Goal: Task Accomplishment & Management: Manage account settings

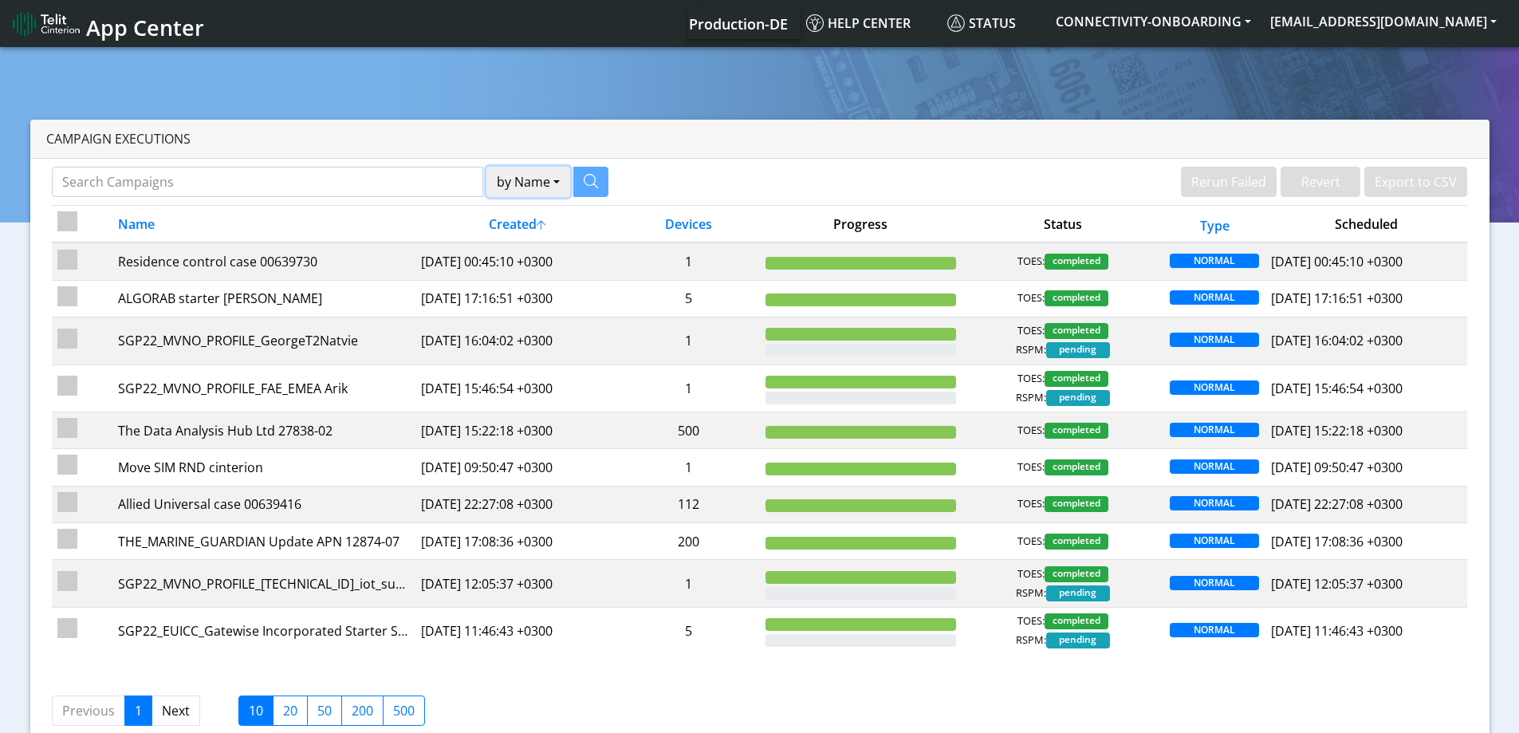
click at [517, 180] on button "by Name" at bounding box center [529, 182] width 84 height 30
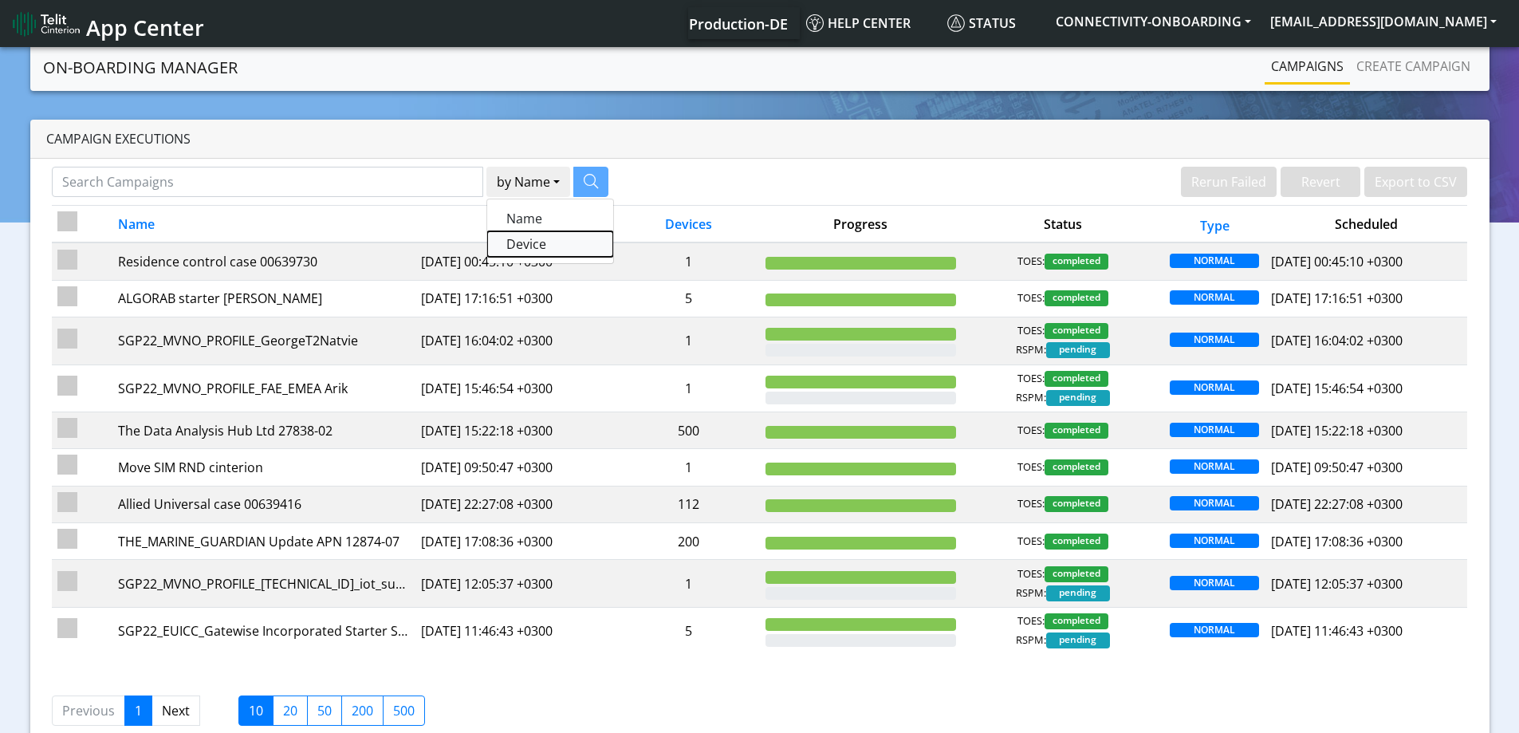
click at [518, 244] on button "Device" at bounding box center [550, 244] width 126 height 26
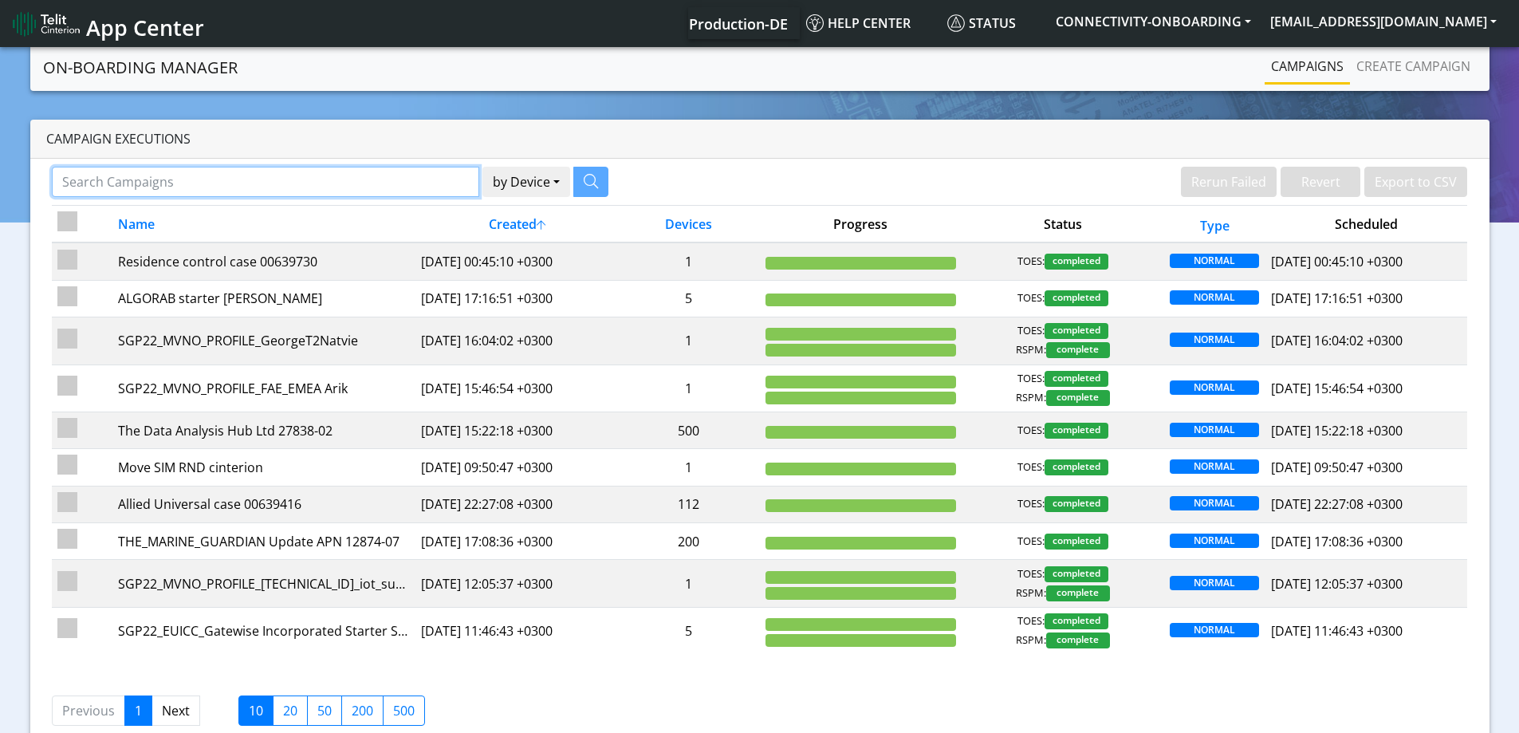
click at [383, 181] on input "Search Campaigns" at bounding box center [266, 182] width 428 height 30
paste input "[TECHNICAL_ID]"
type input "[TECHNICAL_ID]"
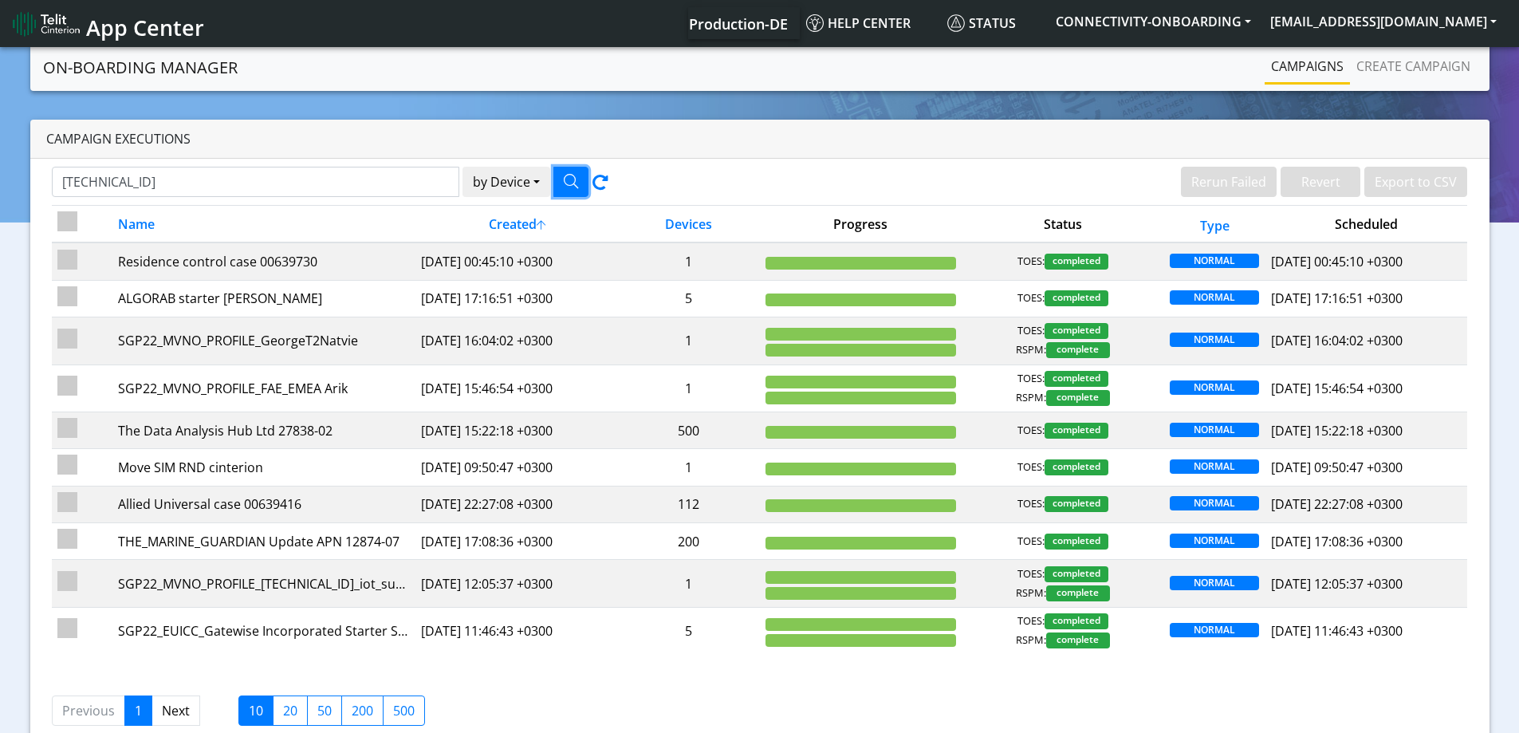
click at [578, 183] on icon "button" at bounding box center [571, 181] width 14 height 14
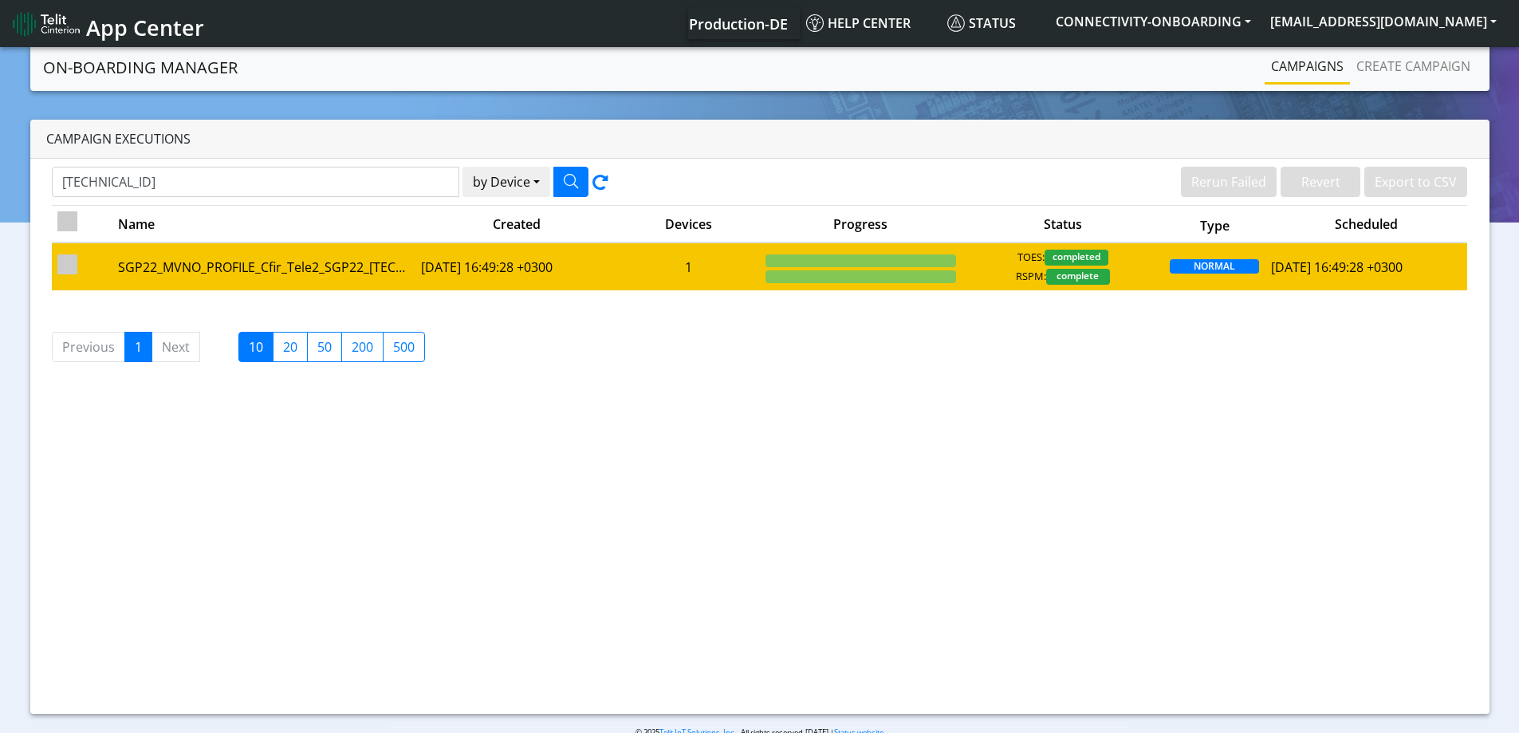
click at [1148, 271] on div "TOES: completed RSPM: complete" at bounding box center [1062, 267] width 191 height 35
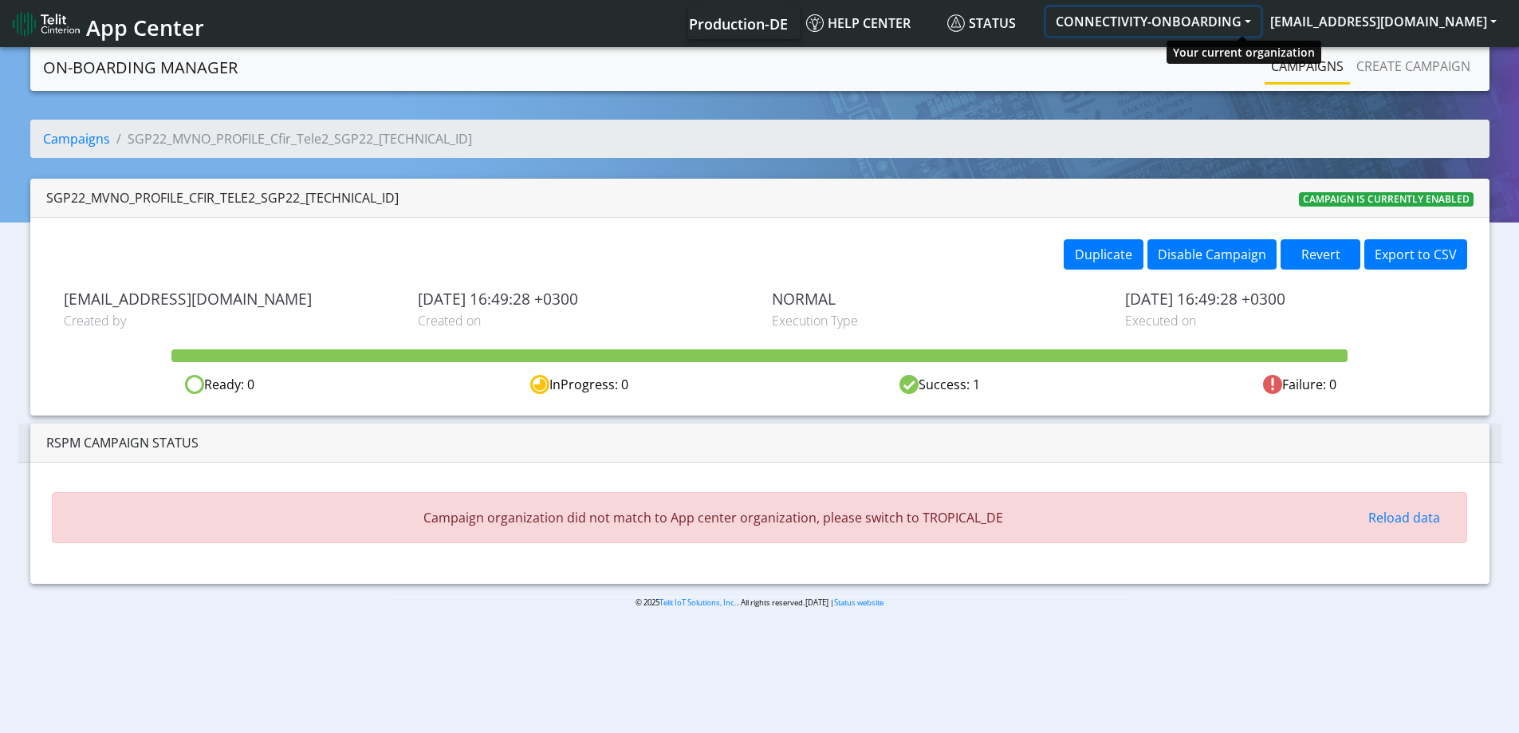
click at [1239, 21] on button "CONNECTIVITY-ONBOARDING" at bounding box center [1153, 21] width 215 height 29
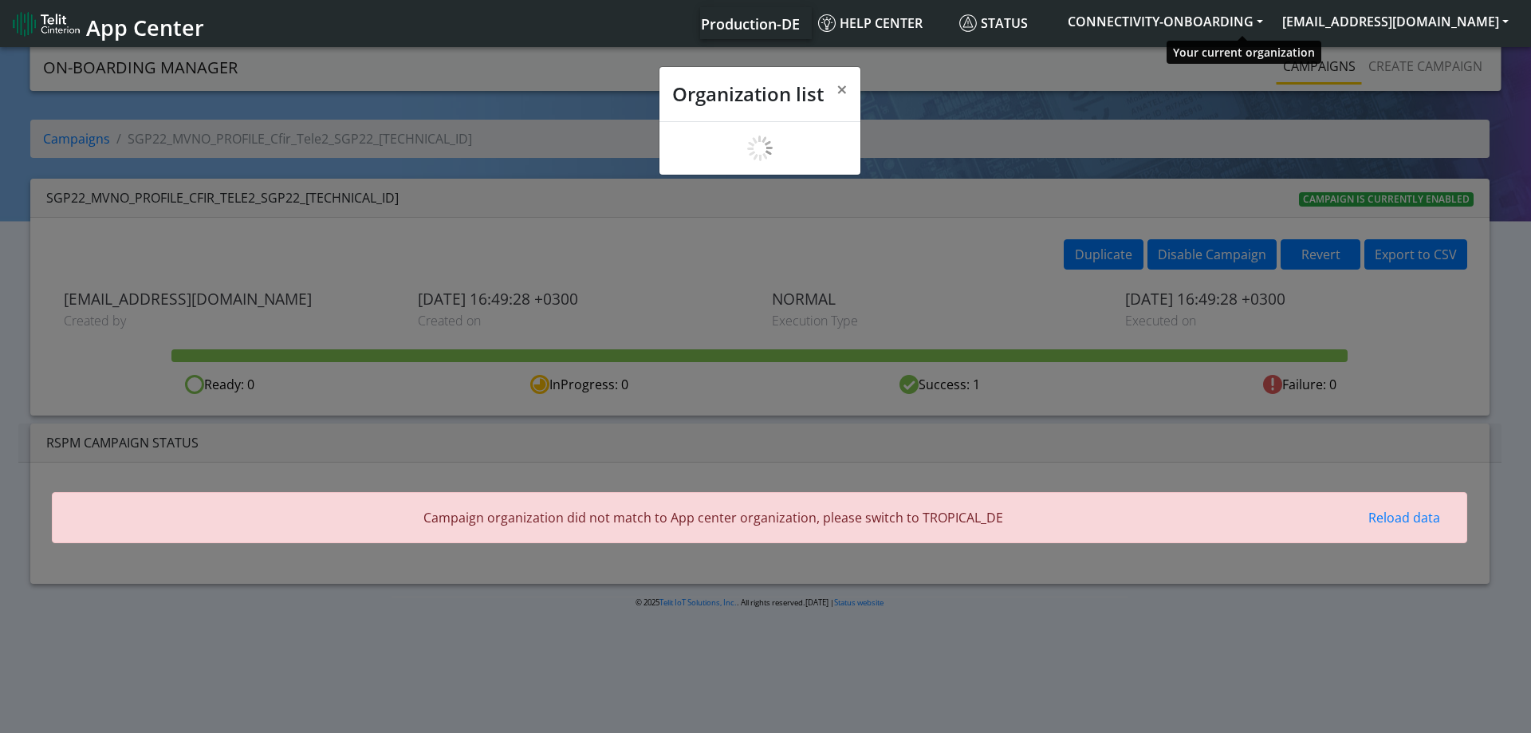
scroll to position [6, 0]
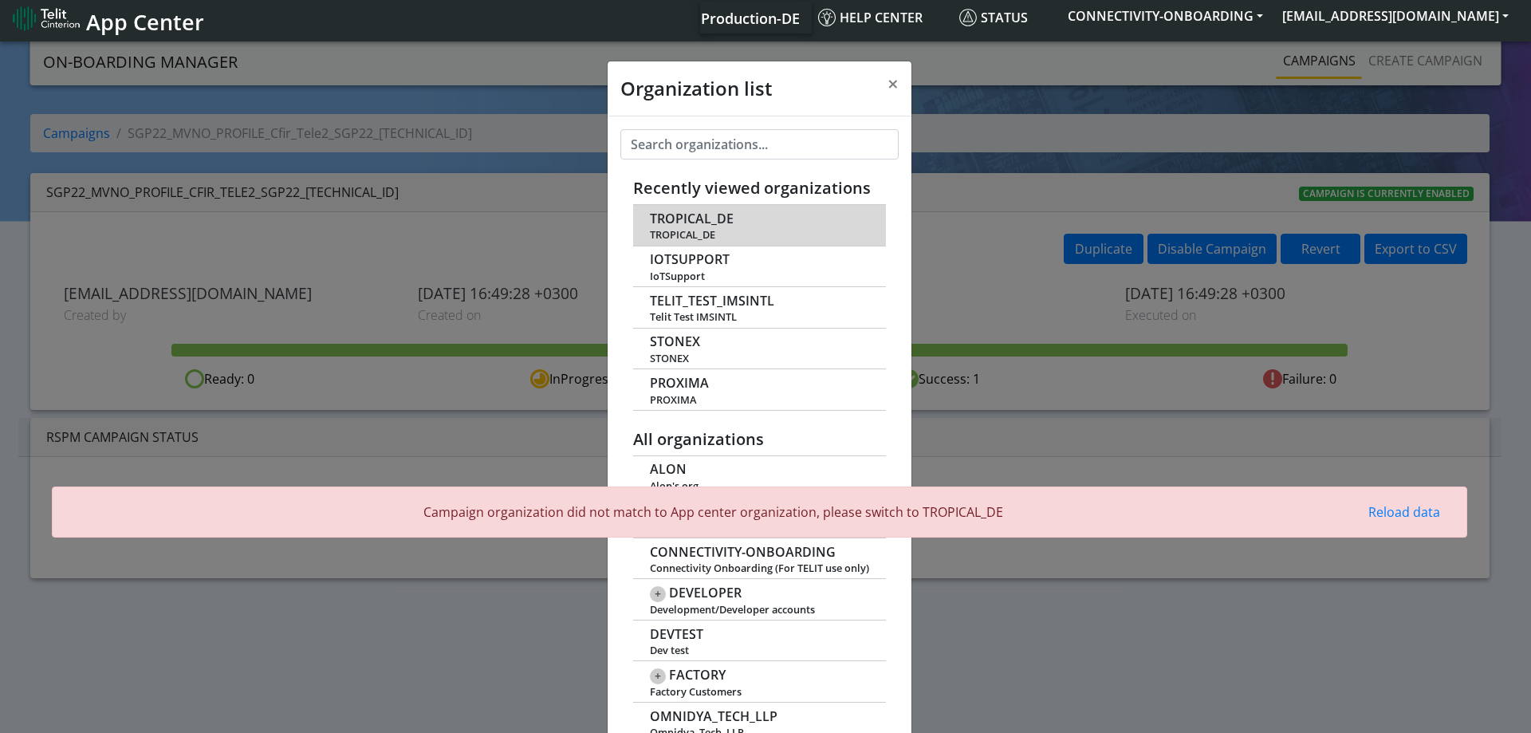
click at [692, 224] on span "TROPICAL_DE" at bounding box center [692, 218] width 84 height 15
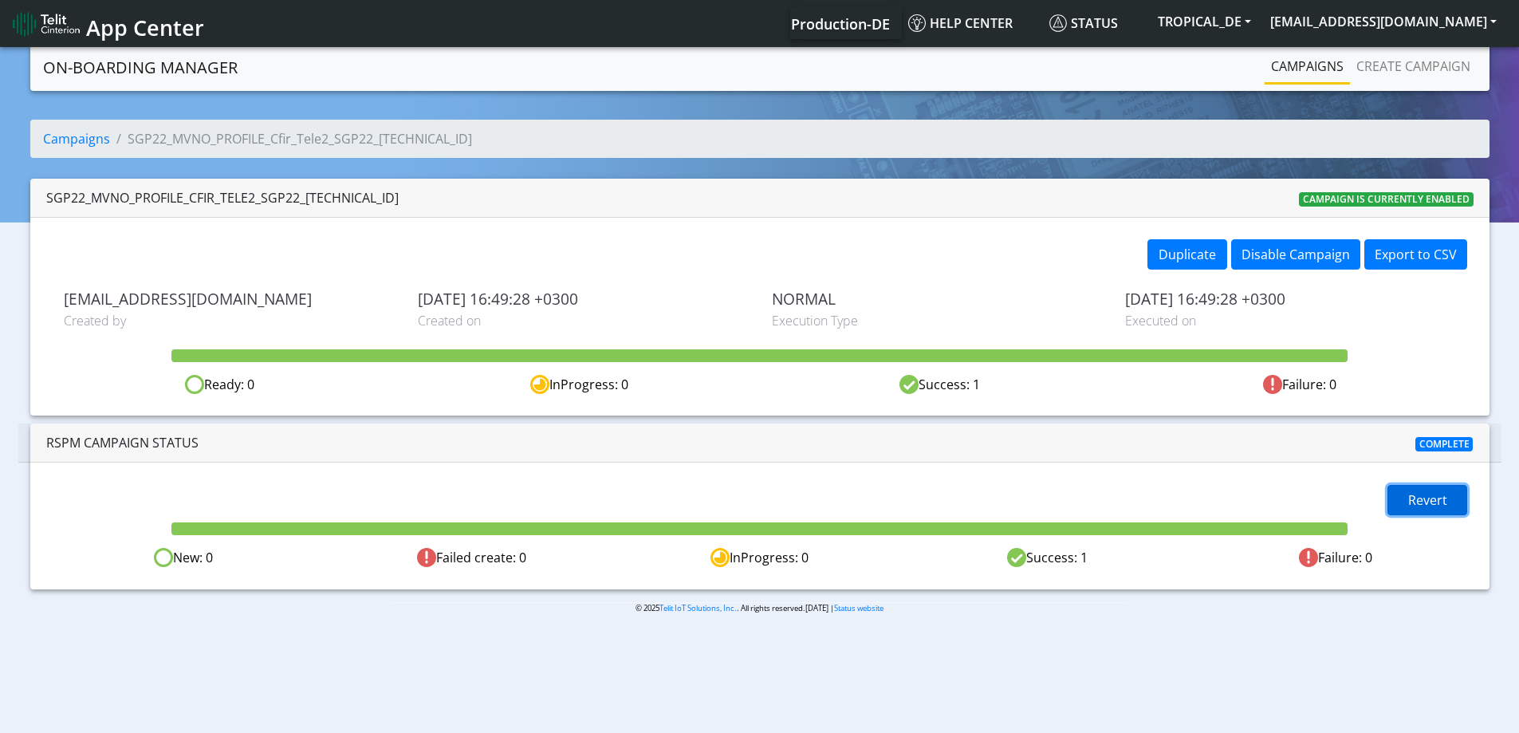
click at [1422, 493] on span "Revert" at bounding box center [1428, 500] width 39 height 18
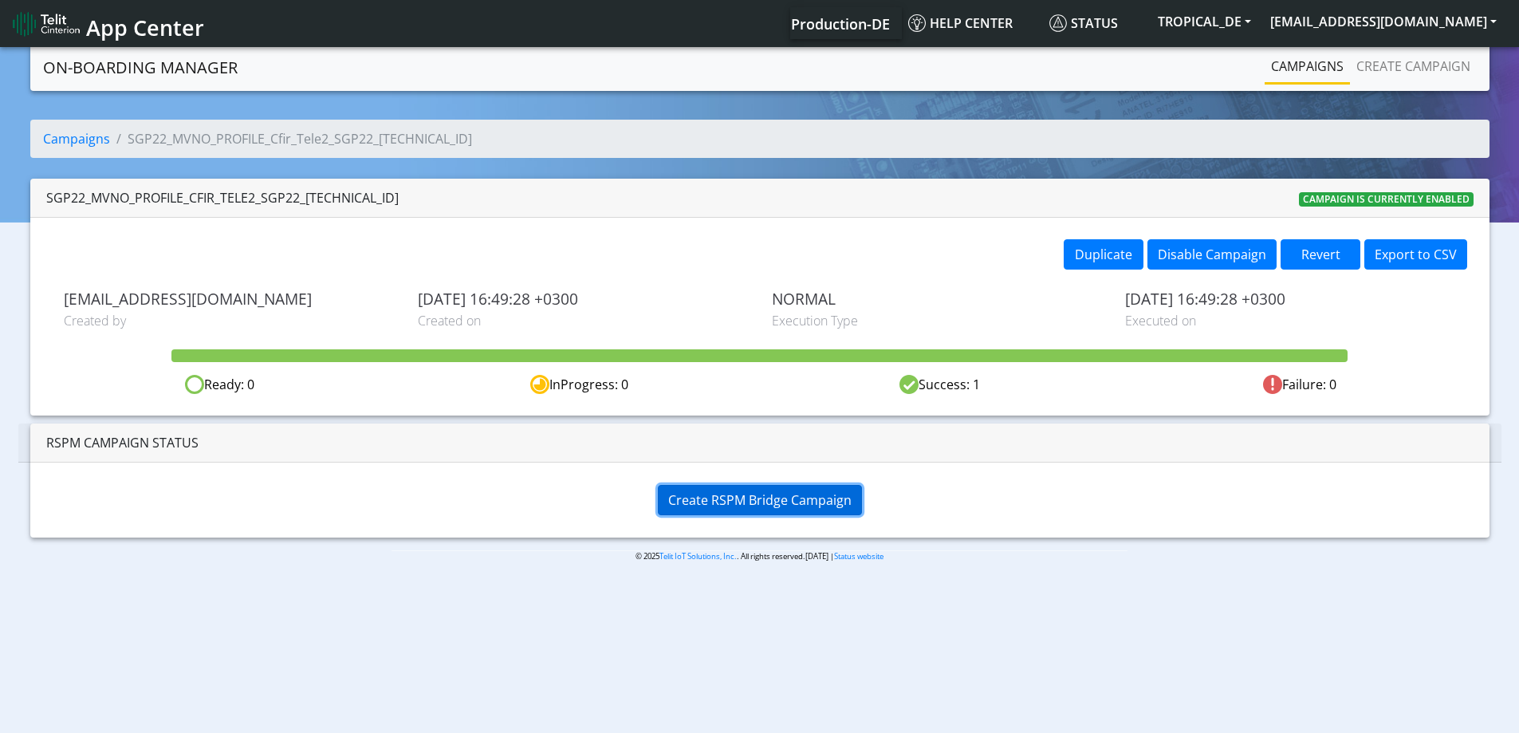
click at [808, 500] on span "Create RSPM Bridge Campaign" at bounding box center [759, 500] width 183 height 18
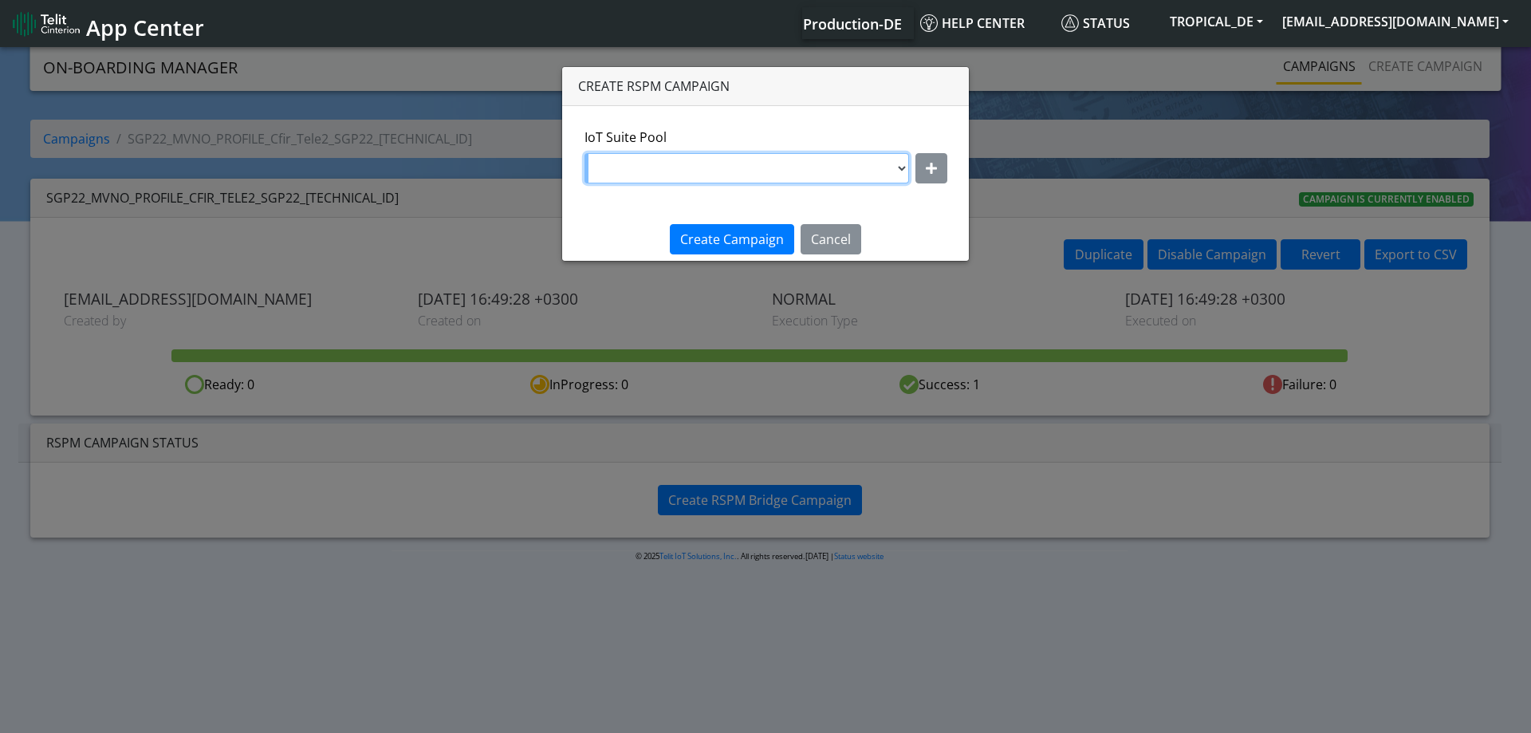
click at [897, 166] on select "DNLD_MVNO-nxt17.net-Tele2NativeGeorgeNew DNLD_MVNO-nxt17.net-Cfir_T2 DNLD_MVNO-…" at bounding box center [747, 168] width 325 height 30
select select "bdff0331-051b-4852-9de1-4b54f0490131"
click at [586, 153] on select "DNLD_MVNO-nxt17.net-Tele2NativeGeorgeNew DNLD_MVNO-nxt17.net-Cfir_T2 DNLD_MVNO-…" at bounding box center [747, 168] width 325 height 30
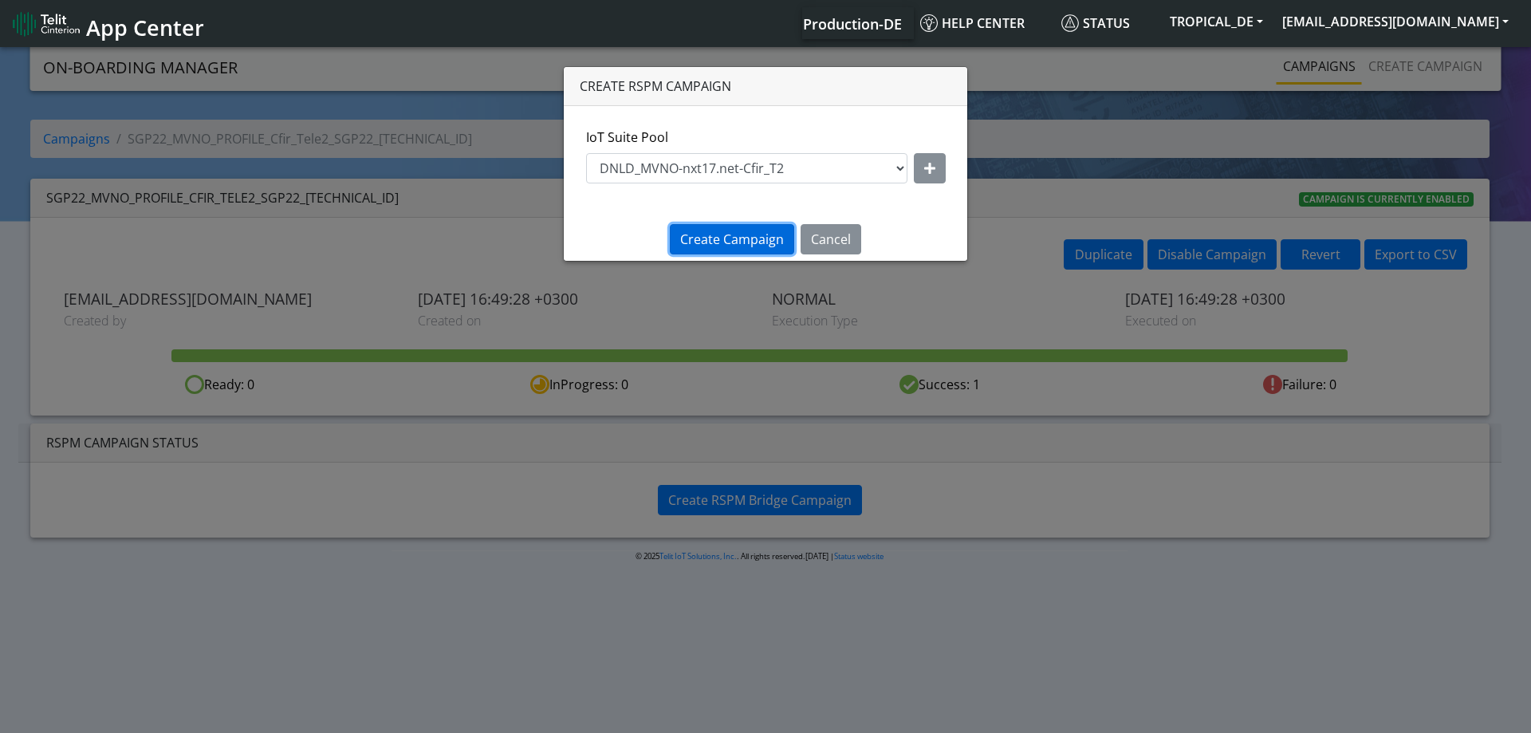
click at [743, 234] on span "Create Campaign" at bounding box center [732, 240] width 104 height 18
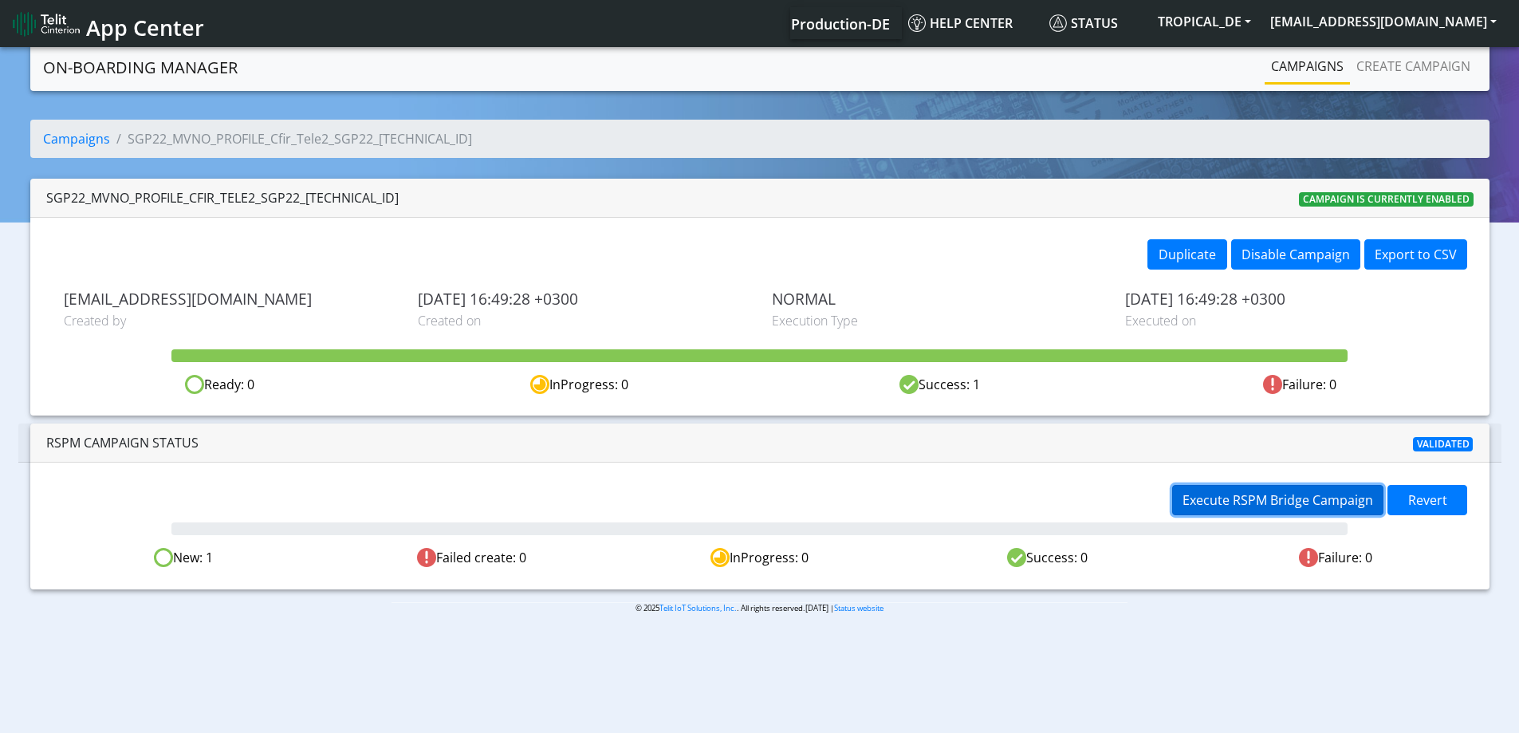
click at [1314, 506] on span "Execute RSPM Bridge Campaign" at bounding box center [1278, 500] width 191 height 18
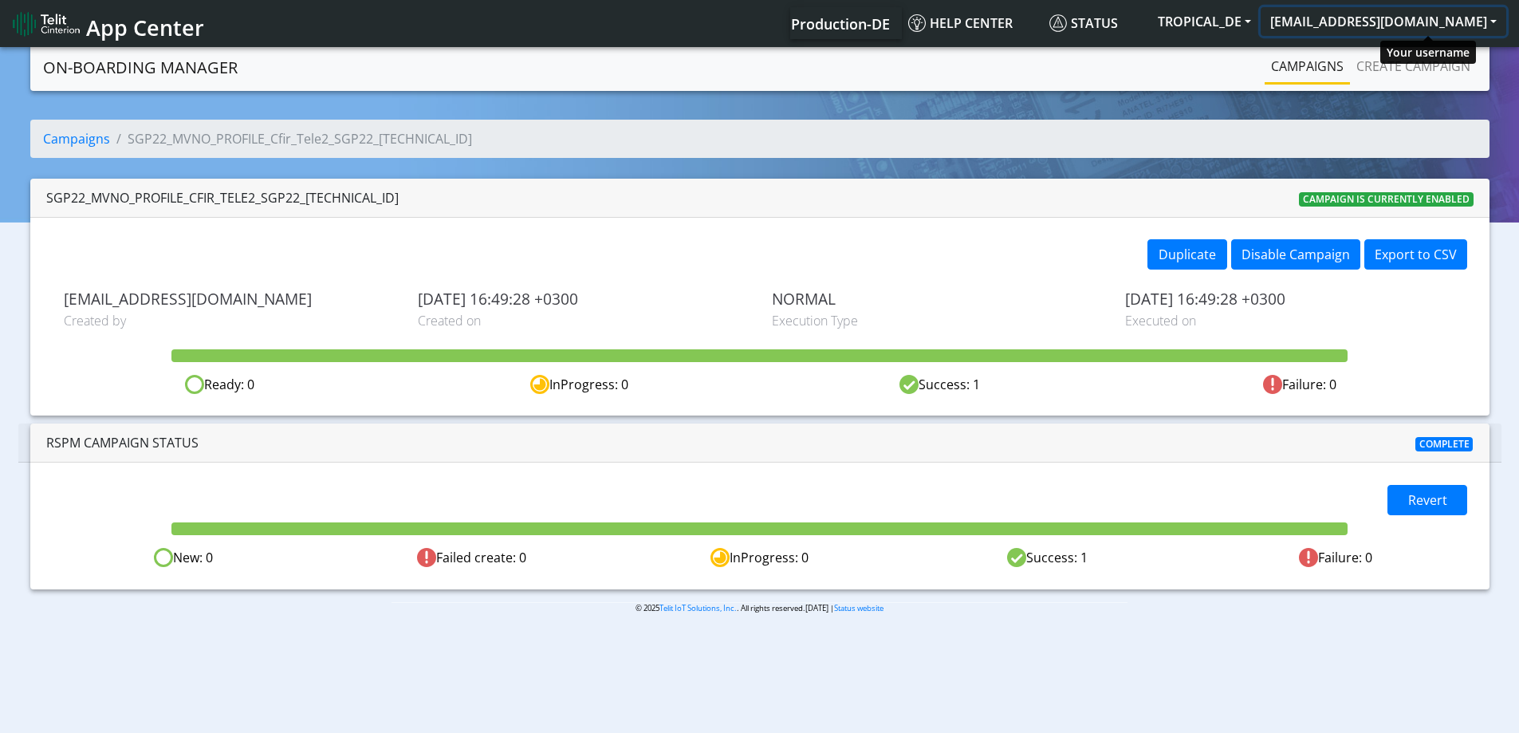
click at [1375, 23] on button "[EMAIL_ADDRESS][DOMAIN_NAME]" at bounding box center [1384, 21] width 246 height 29
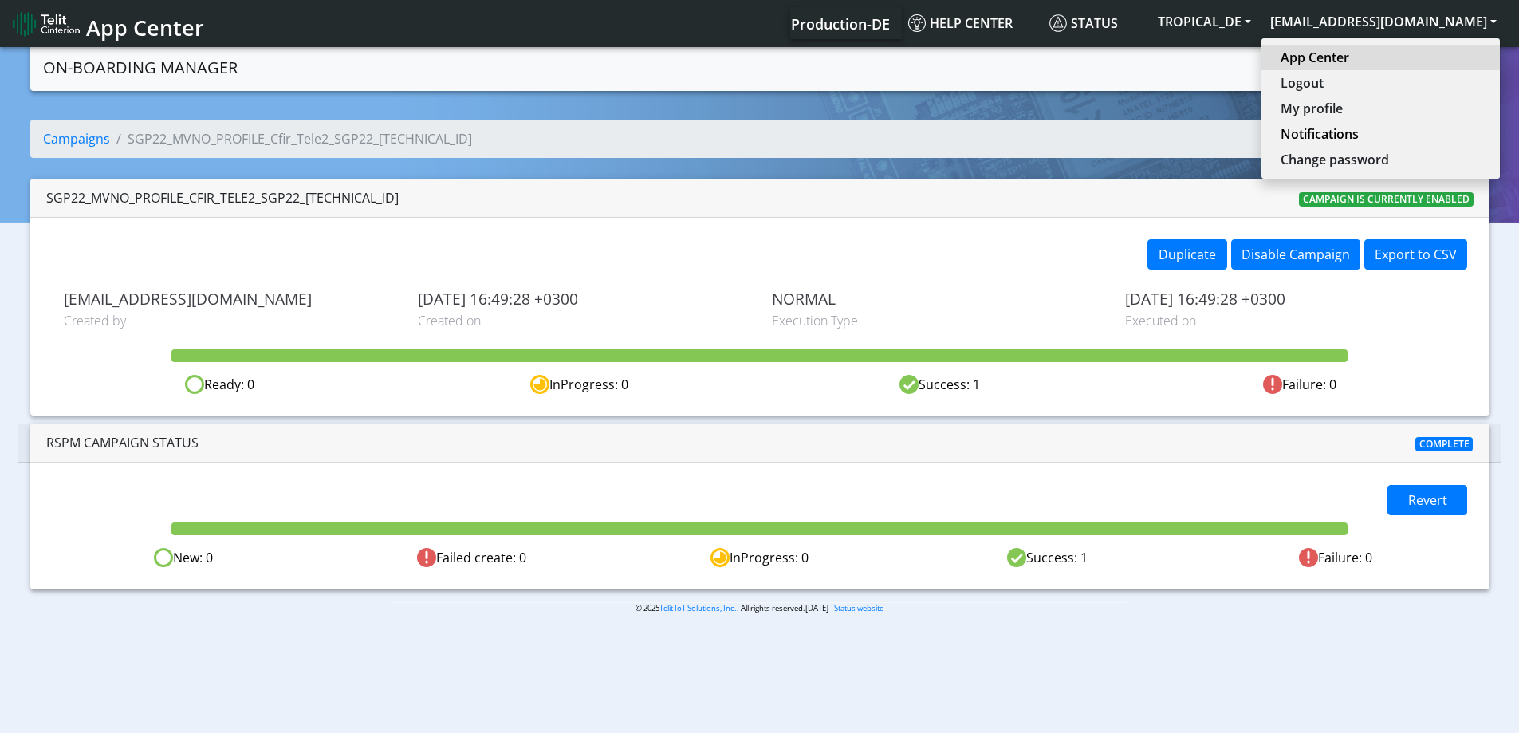
click at [1371, 53] on link "App Center" at bounding box center [1381, 57] width 200 height 19
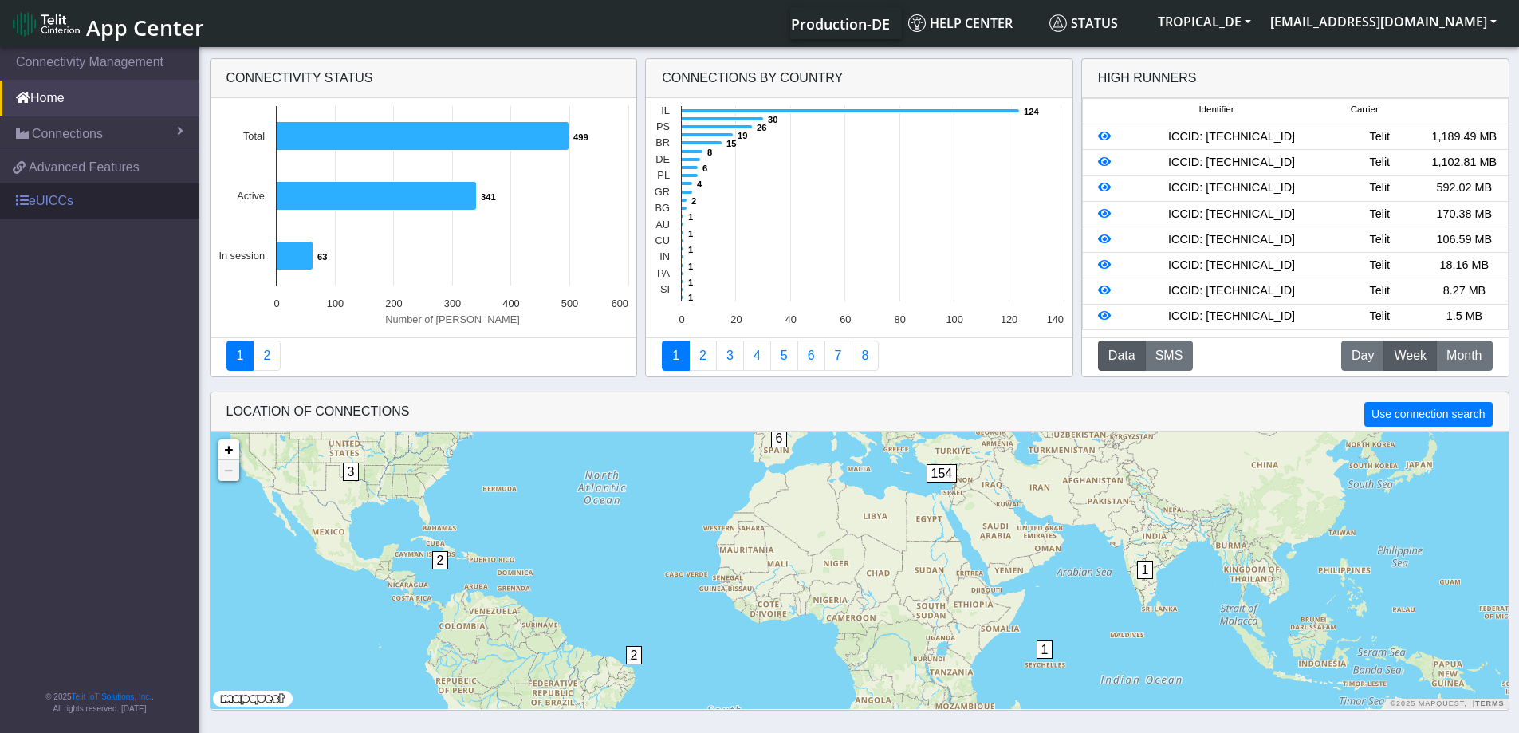
click at [73, 196] on link "eUICCs" at bounding box center [99, 200] width 199 height 35
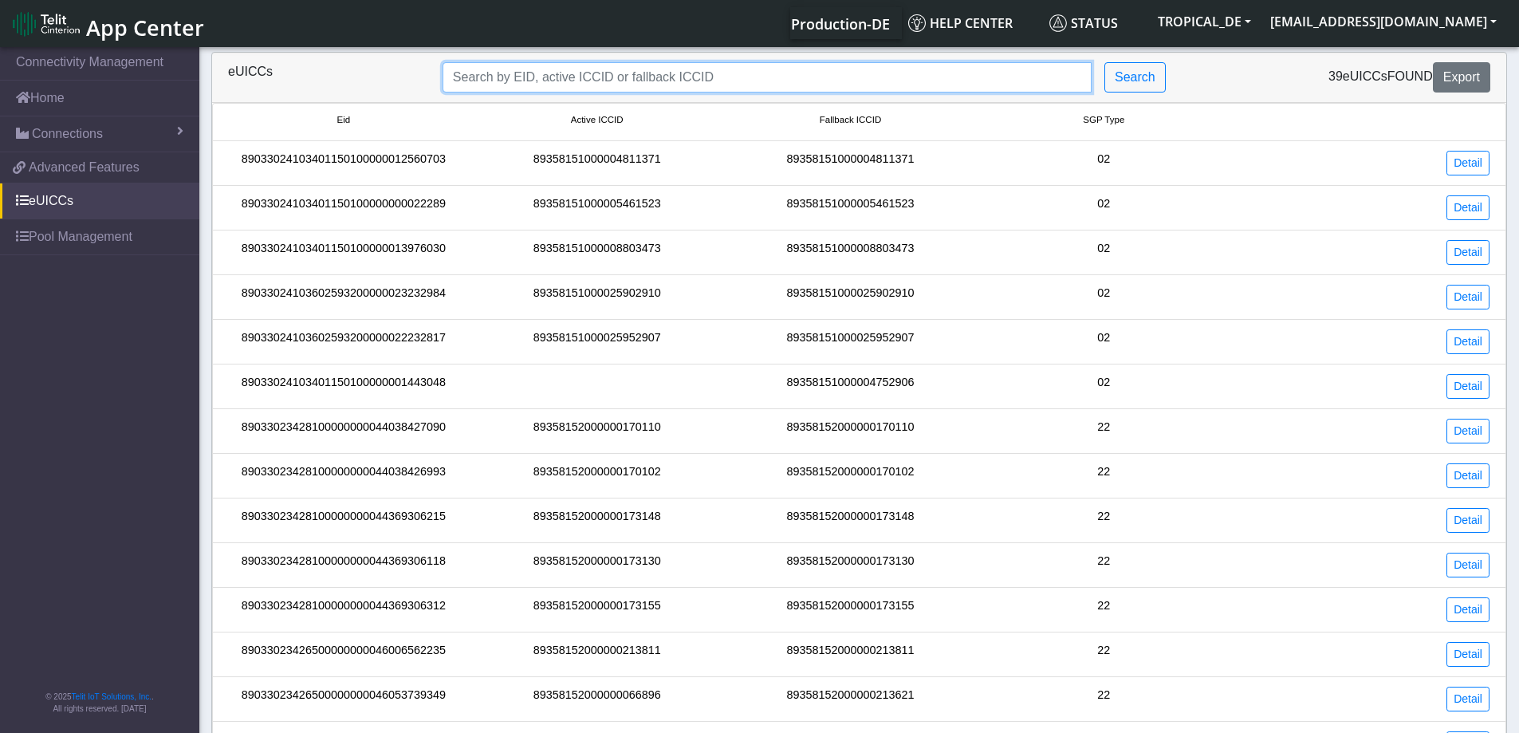
drag, startPoint x: 468, startPoint y: 82, endPoint x: 540, endPoint y: 77, distance: 71.9
click at [469, 82] on input "Search..." at bounding box center [767, 77] width 649 height 30
paste input "89033023426500000000046262934787"
type input "89033023426500000000046262934787"
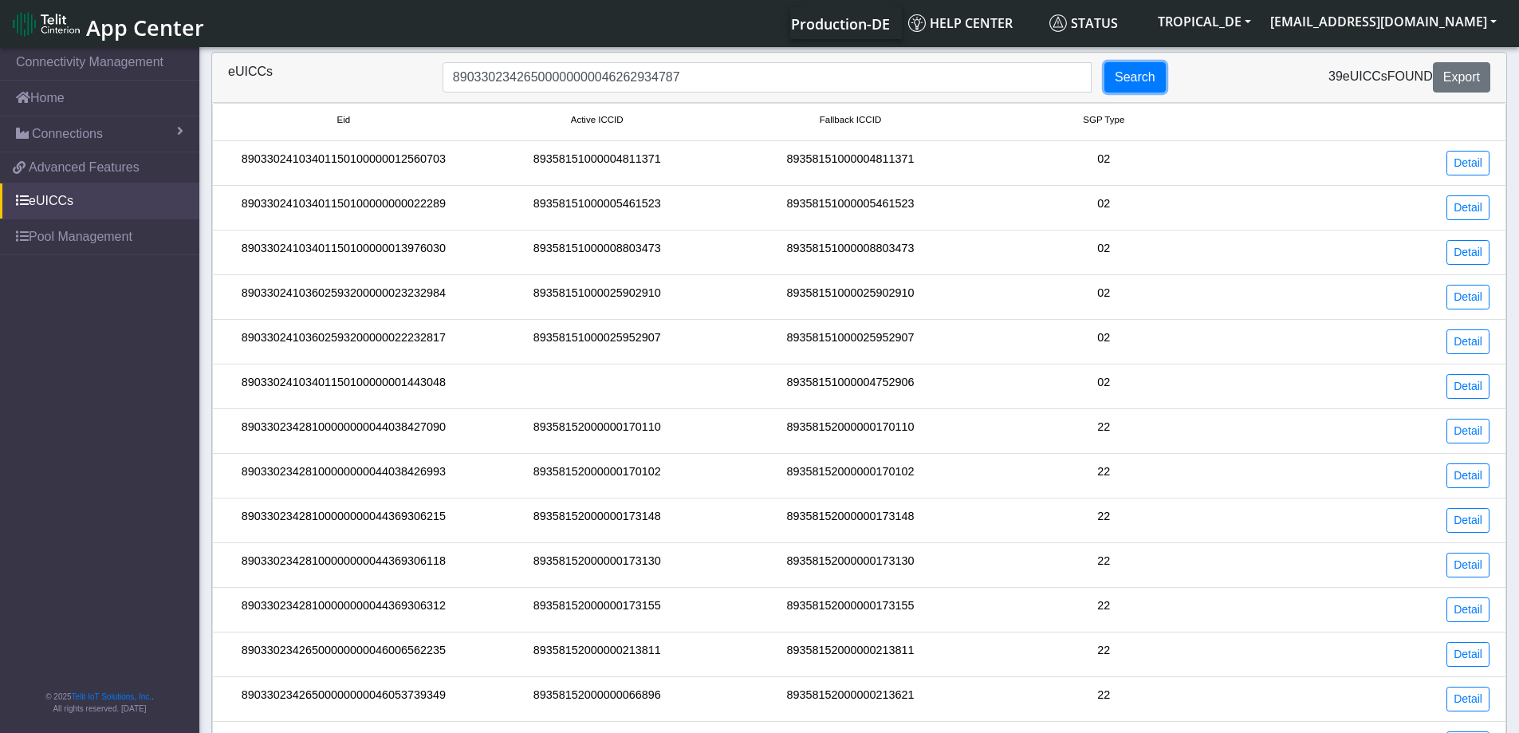
click at [1158, 77] on button "Search" at bounding box center [1135, 77] width 61 height 30
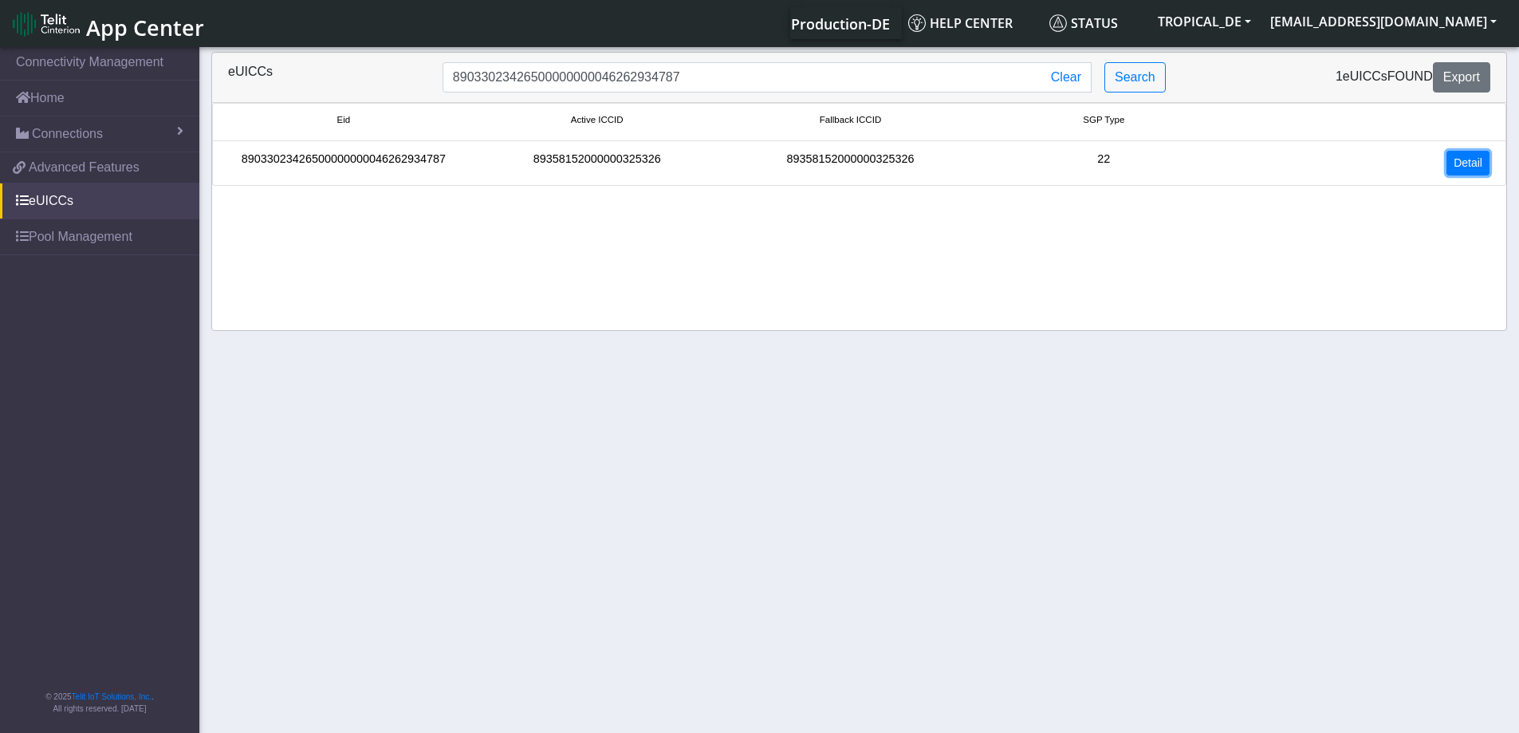
click at [1467, 164] on link "Detail" at bounding box center [1468, 163] width 43 height 25
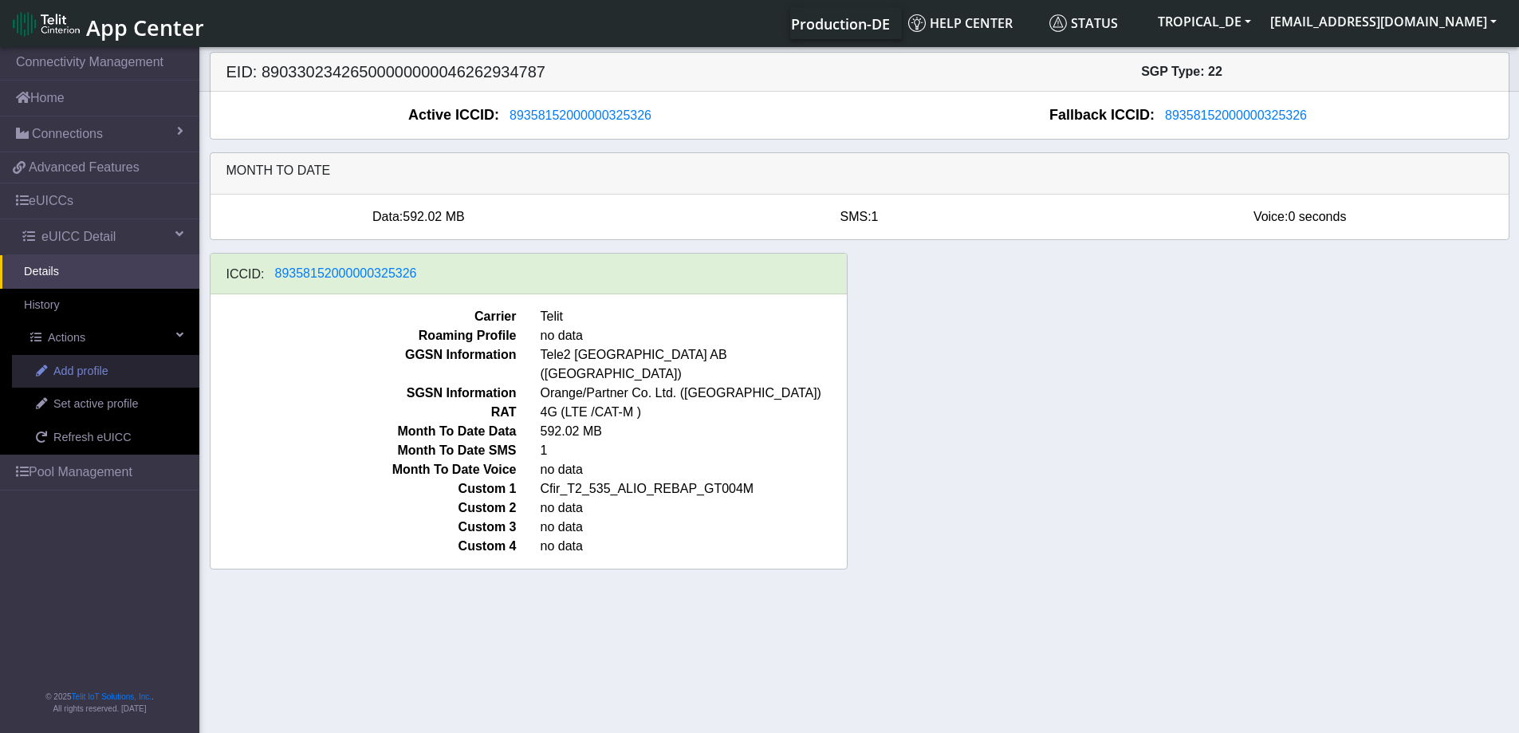
click at [69, 368] on span "Add profile" at bounding box center [80, 372] width 55 height 18
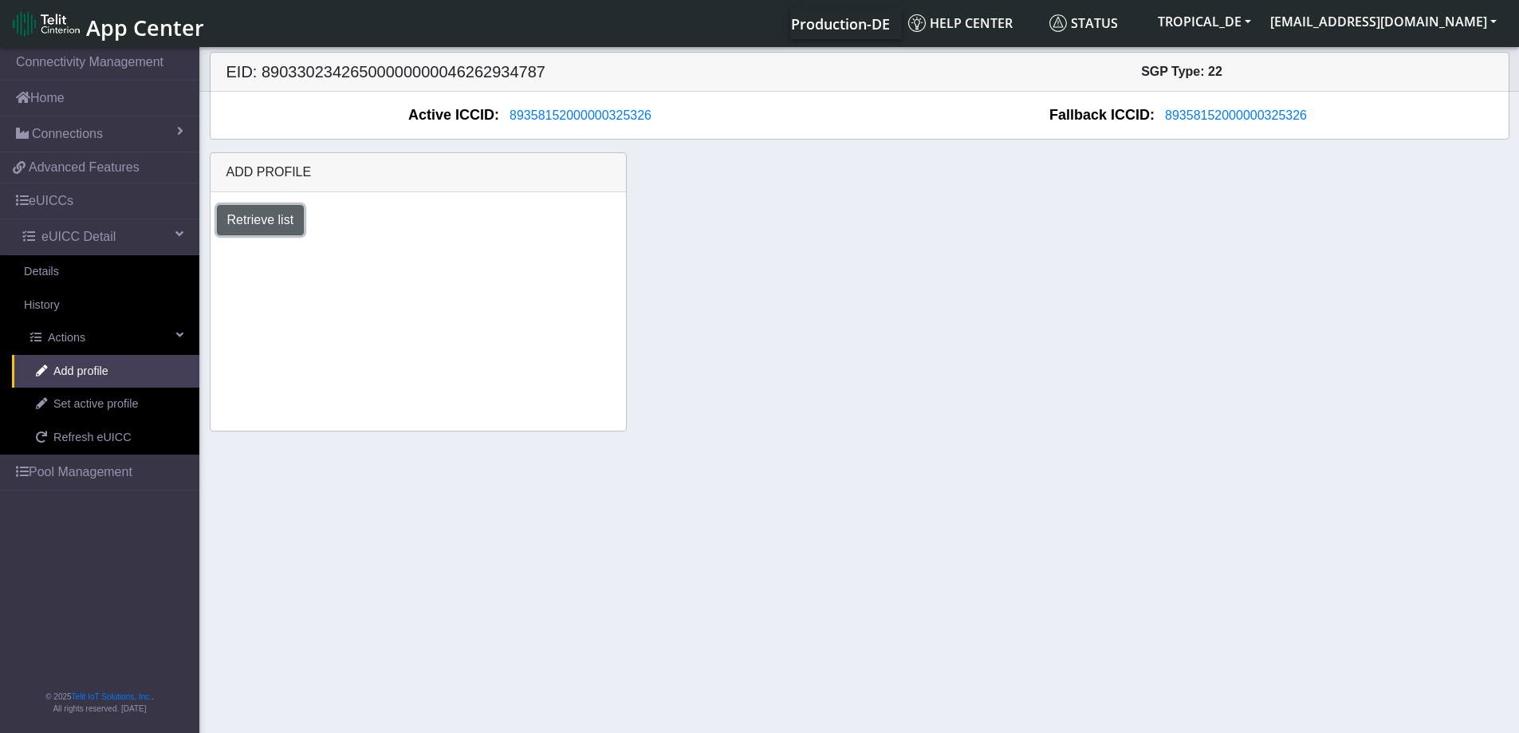
click at [270, 226] on button "Retrieve list" at bounding box center [261, 220] width 88 height 30
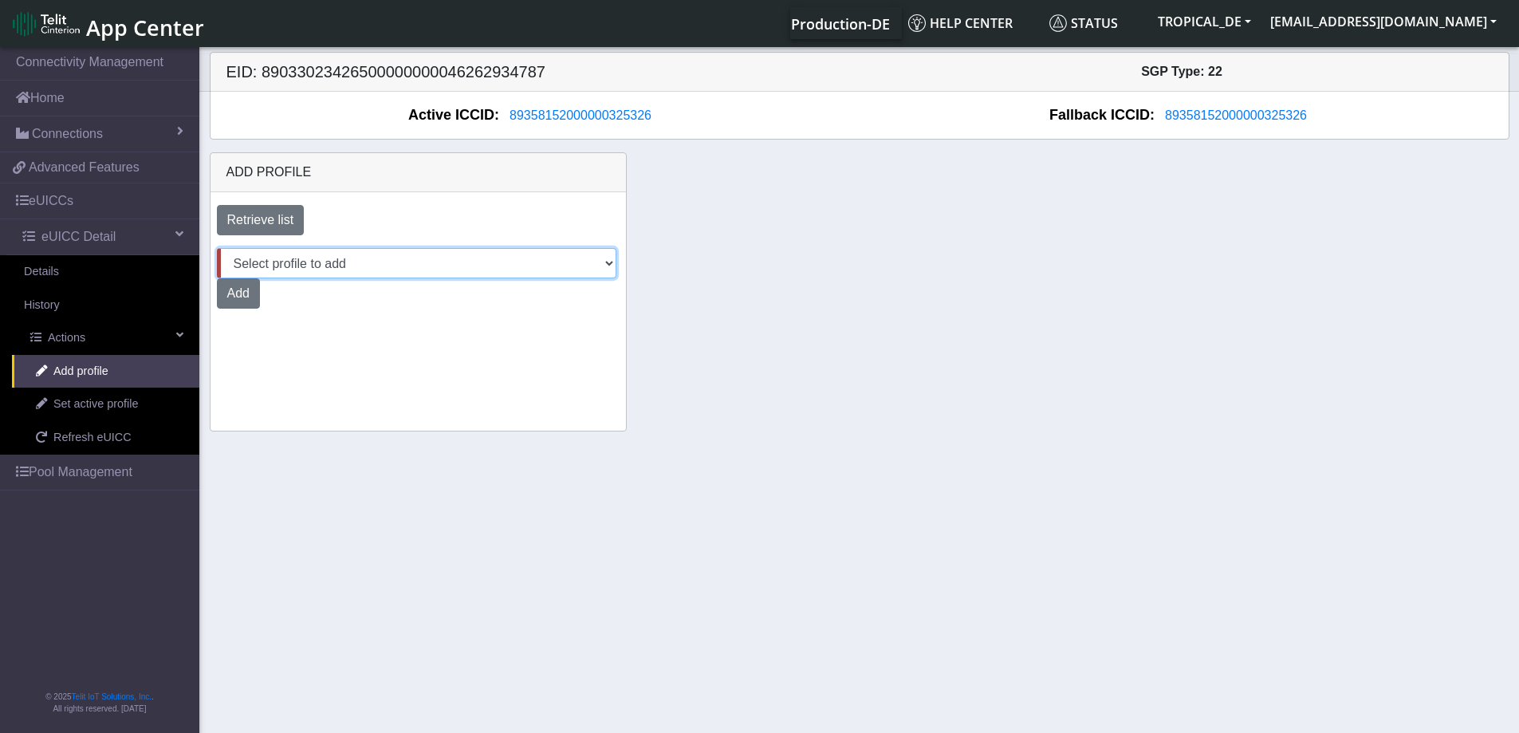
click at [325, 268] on select "Select profile to add OTHER-nxt23.net-Cfir-ATT DNLD-nxt23.net-GeorgeeProfile2Do…" at bounding box center [417, 263] width 400 height 30
select select "bdff0331-051b-4852-9de1-4b54f0490131"
click at [217, 248] on select "Select profile to add OTHER-nxt23.net-Cfir-ATT DNLD-nxt23.net-GeorgeeProfile2Do…" at bounding box center [417, 263] width 400 height 30
click at [235, 301] on button "Add" at bounding box center [238, 293] width 43 height 30
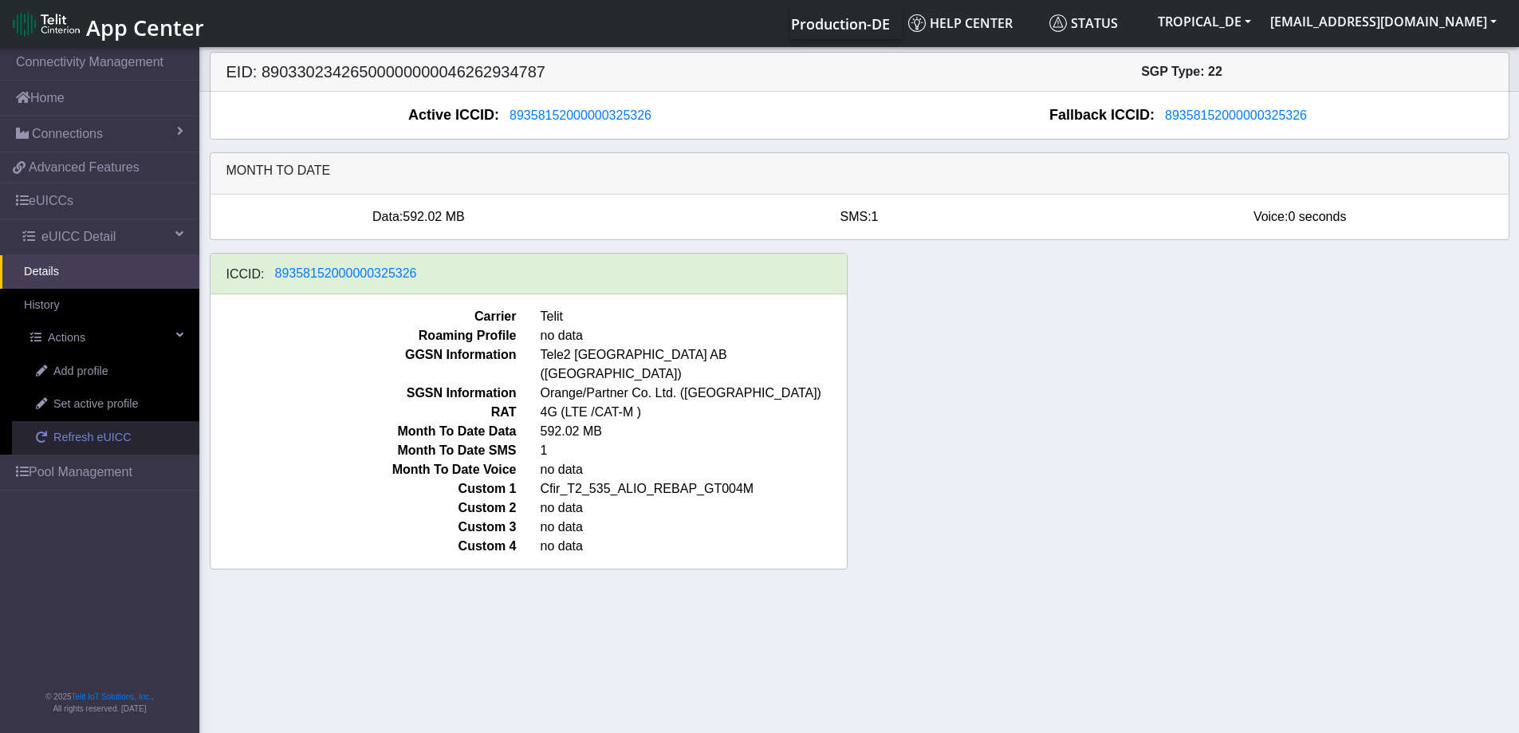
click at [81, 439] on span "Refresh eUICC" at bounding box center [92, 438] width 78 height 18
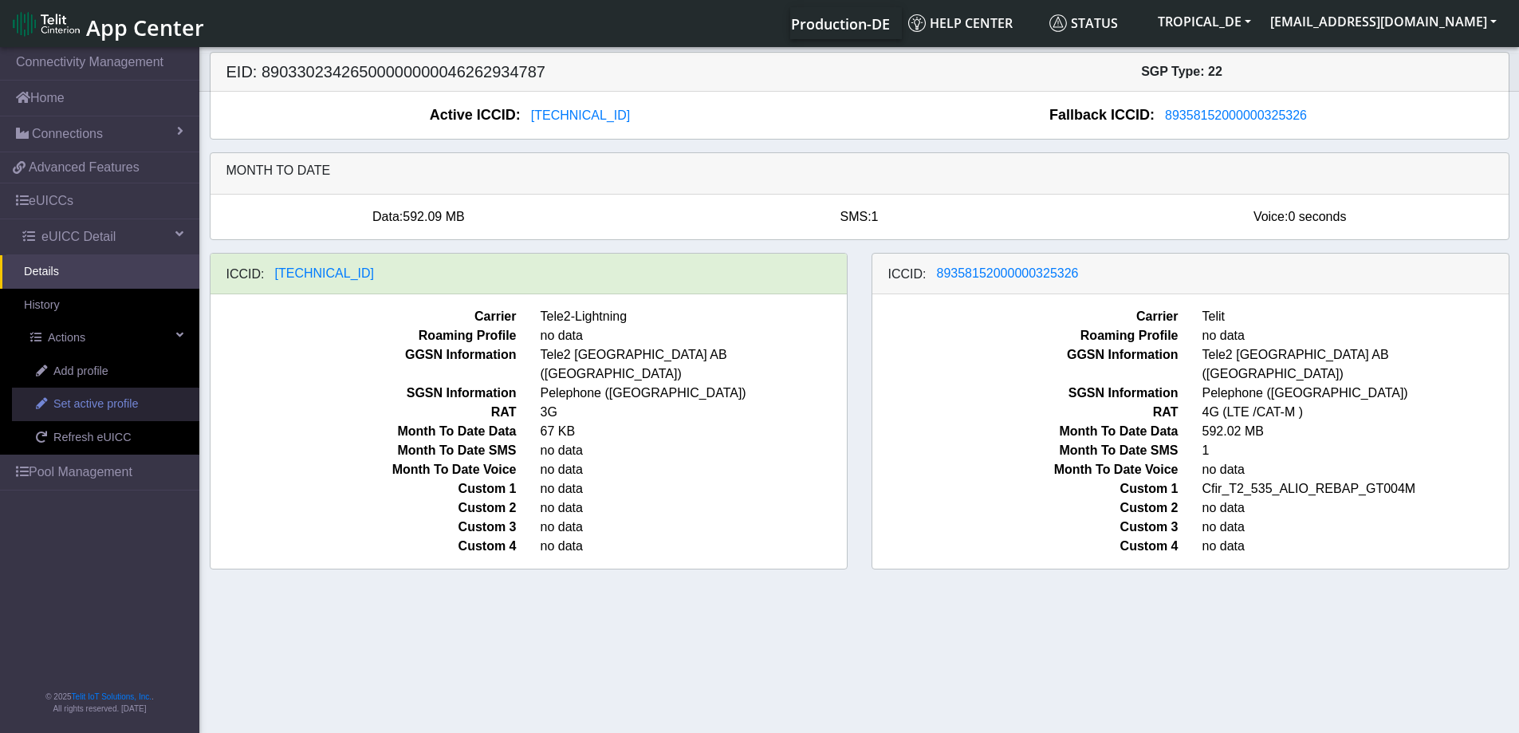
click at [115, 408] on span "Set active profile" at bounding box center [95, 405] width 85 height 18
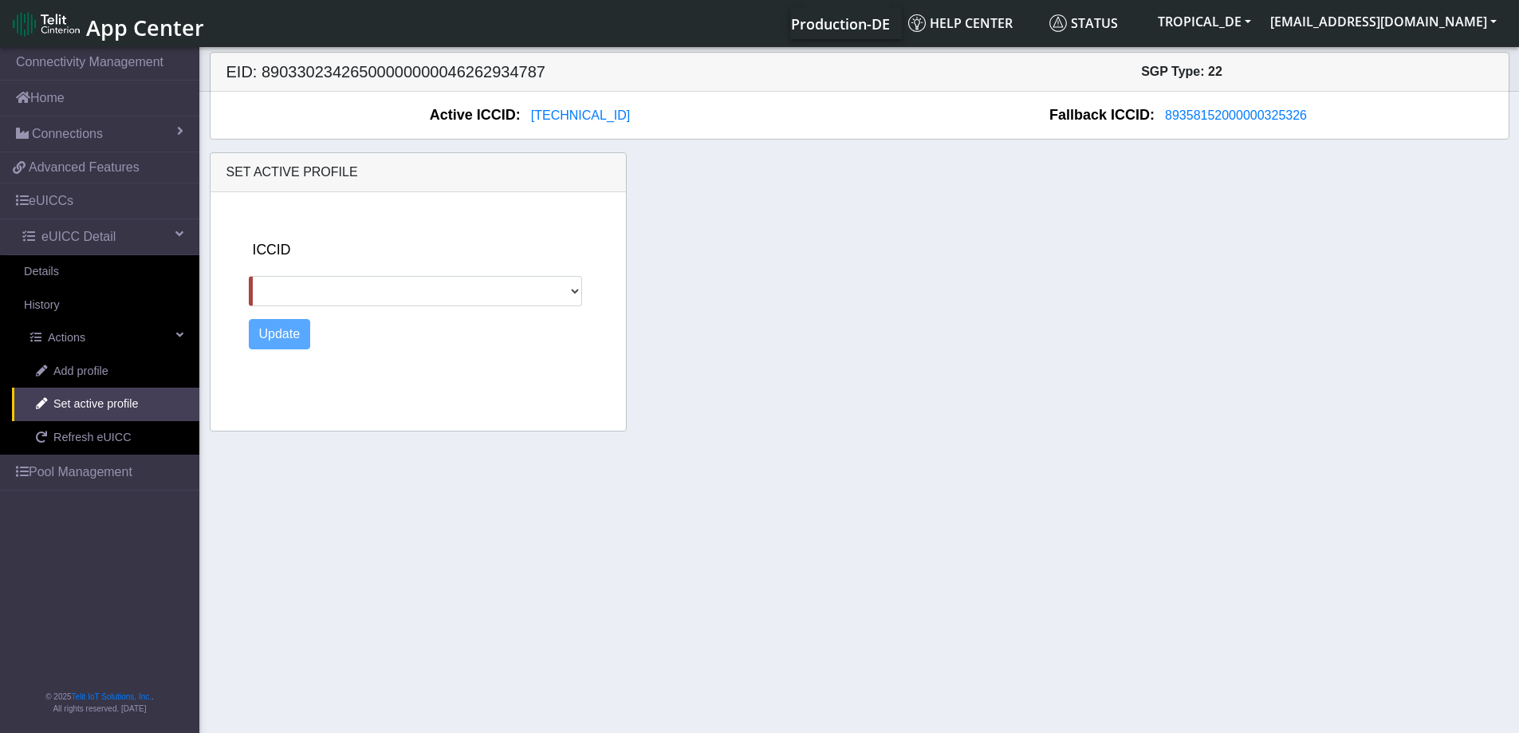
click at [467, 255] on div "ICCID 89358152000000325326" at bounding box center [434, 272] width 371 height 67
click at [481, 282] on select "89358152000000325326" at bounding box center [416, 291] width 334 height 30
select select "89358152000000325326"
click at [249, 276] on select "89358152000000325326" at bounding box center [416, 291] width 334 height 30
click at [290, 333] on button "Update" at bounding box center [280, 334] width 62 height 30
